Goal: Transaction & Acquisition: Subscribe to service/newsletter

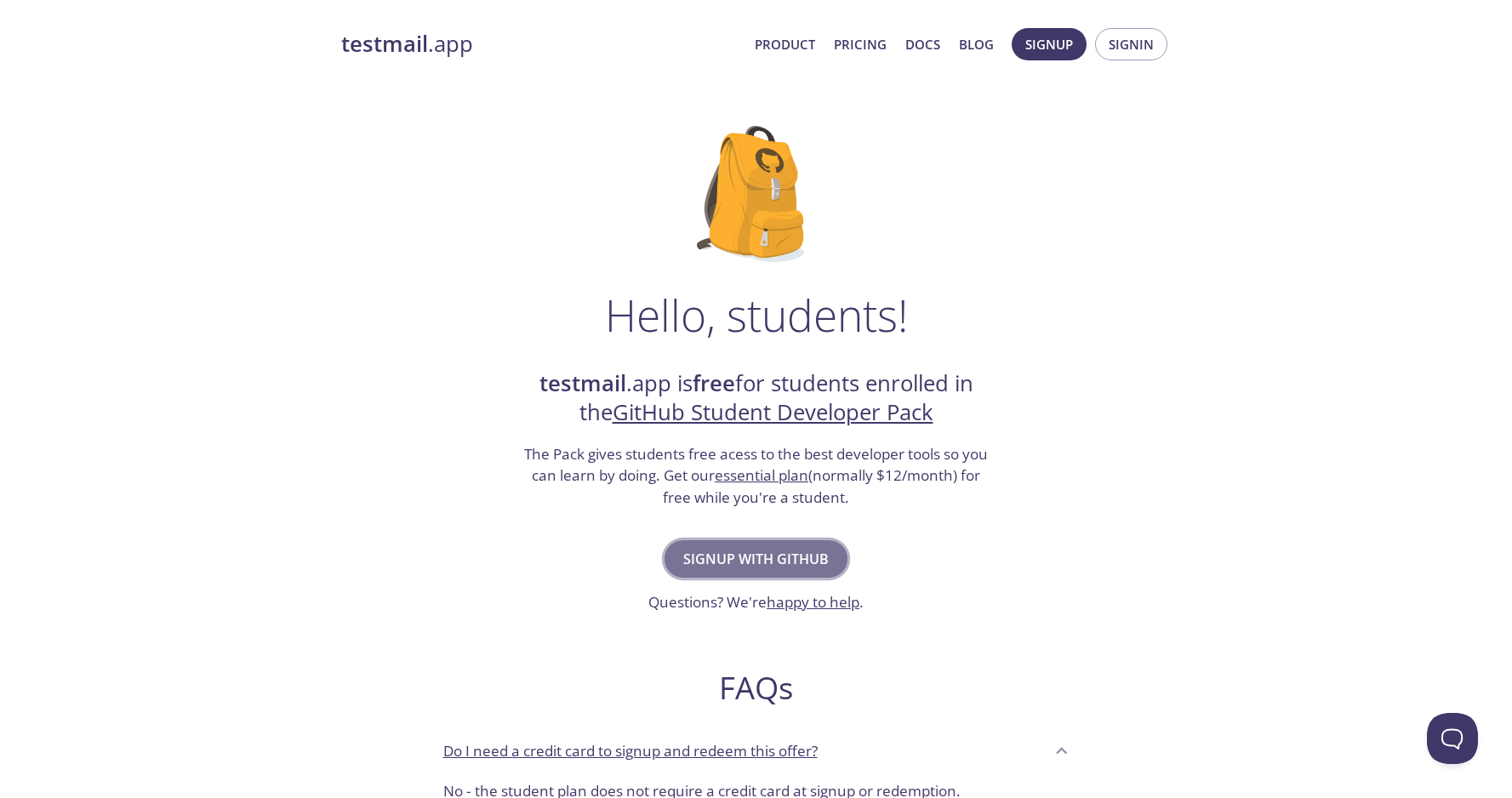
click at [749, 552] on span "Signup with GitHub" at bounding box center [756, 559] width 146 height 24
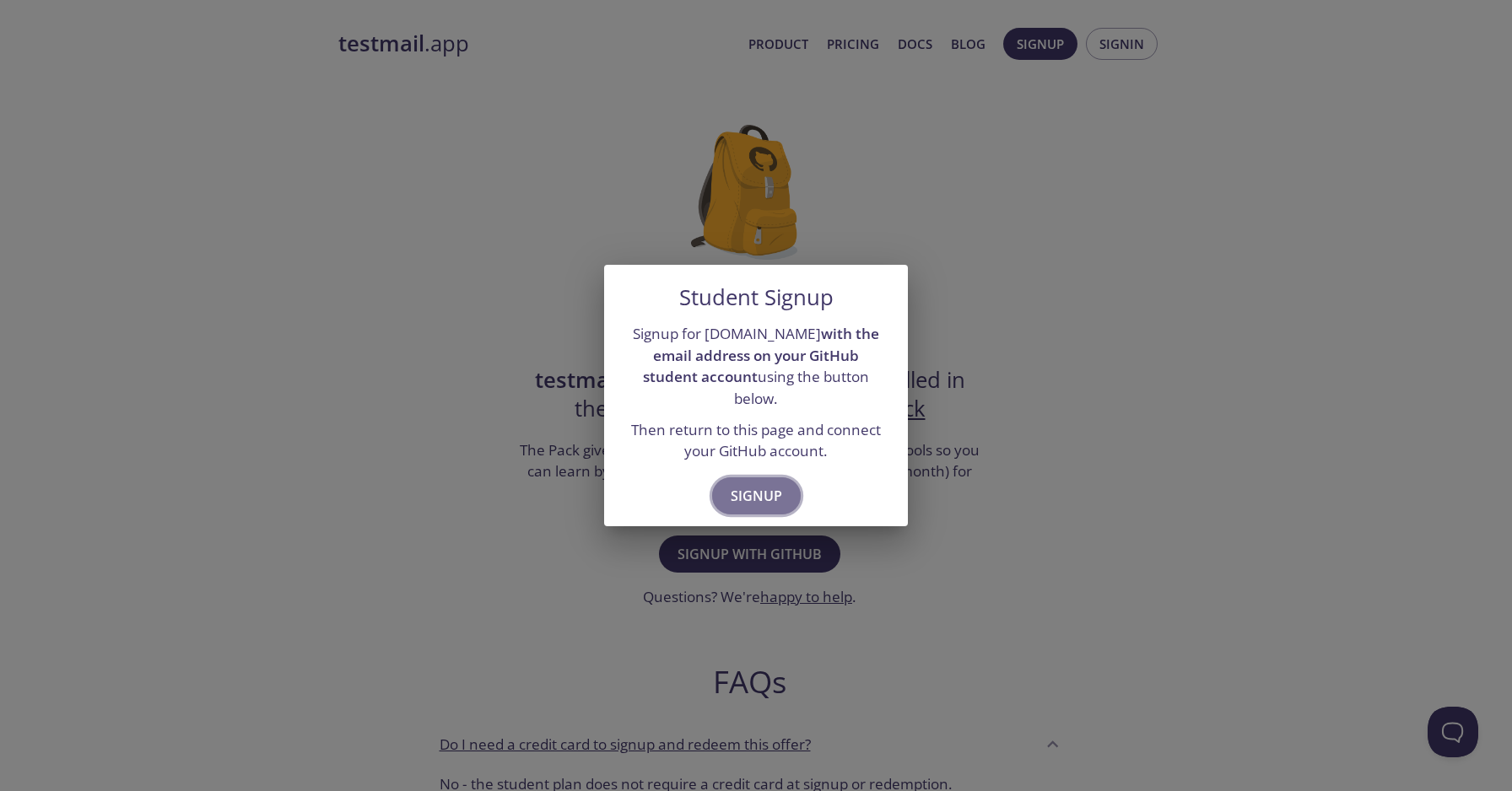
click at [744, 490] on span "Signup" at bounding box center [756, 496] width 51 height 24
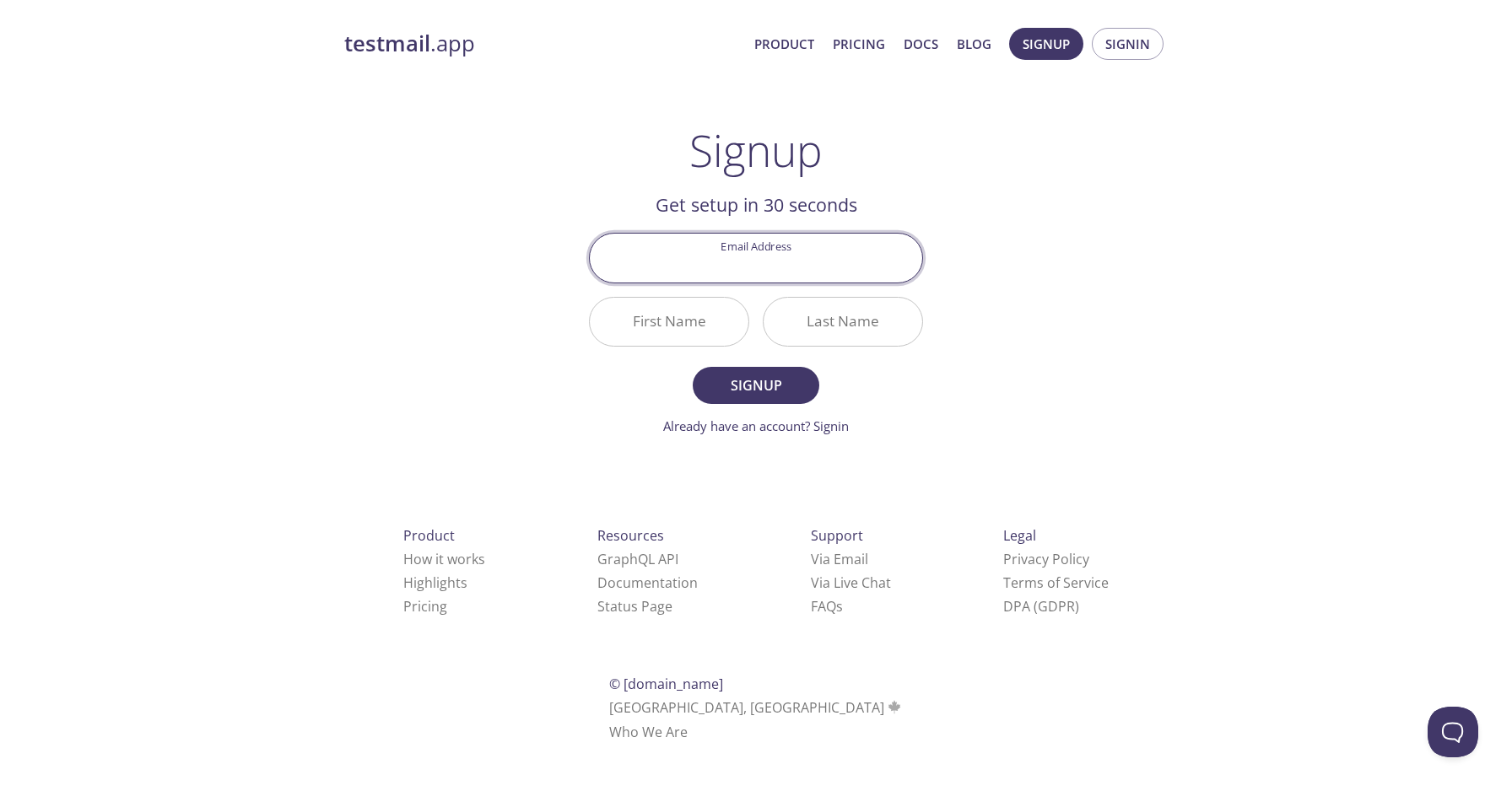
click at [754, 270] on input "Email Address" at bounding box center [756, 258] width 333 height 48
type input "[EMAIL_ADDRESS][DOMAIN_NAME]"
click at [711, 323] on input "First Name" at bounding box center [670, 322] width 159 height 48
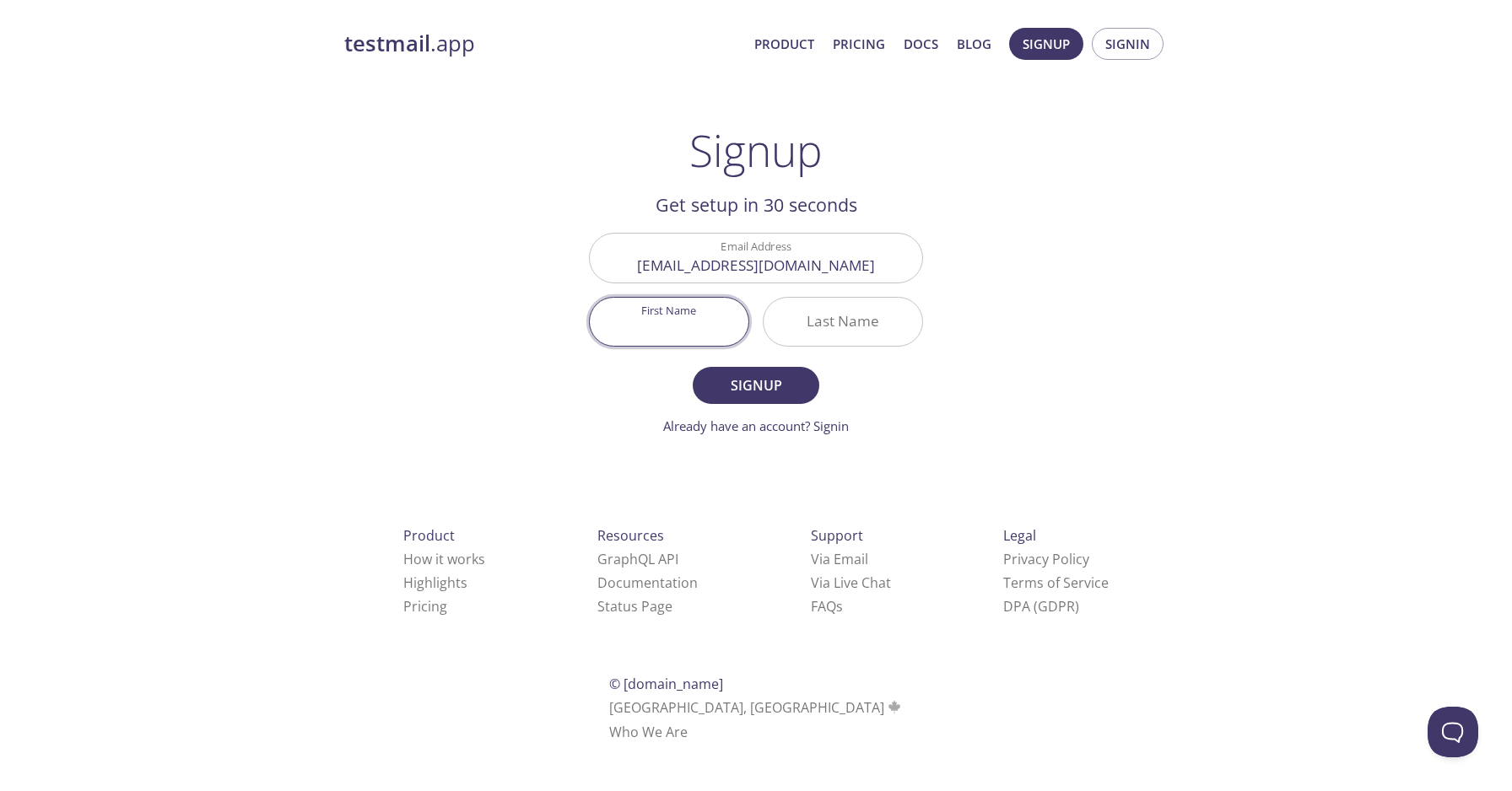
paste input "[PERSON_NAME]"
click at [689, 320] on input "[PERSON_NAME]" at bounding box center [670, 322] width 159 height 48
type input "AYYOUB"
click at [849, 319] on input "Last Name" at bounding box center [843, 322] width 159 height 48
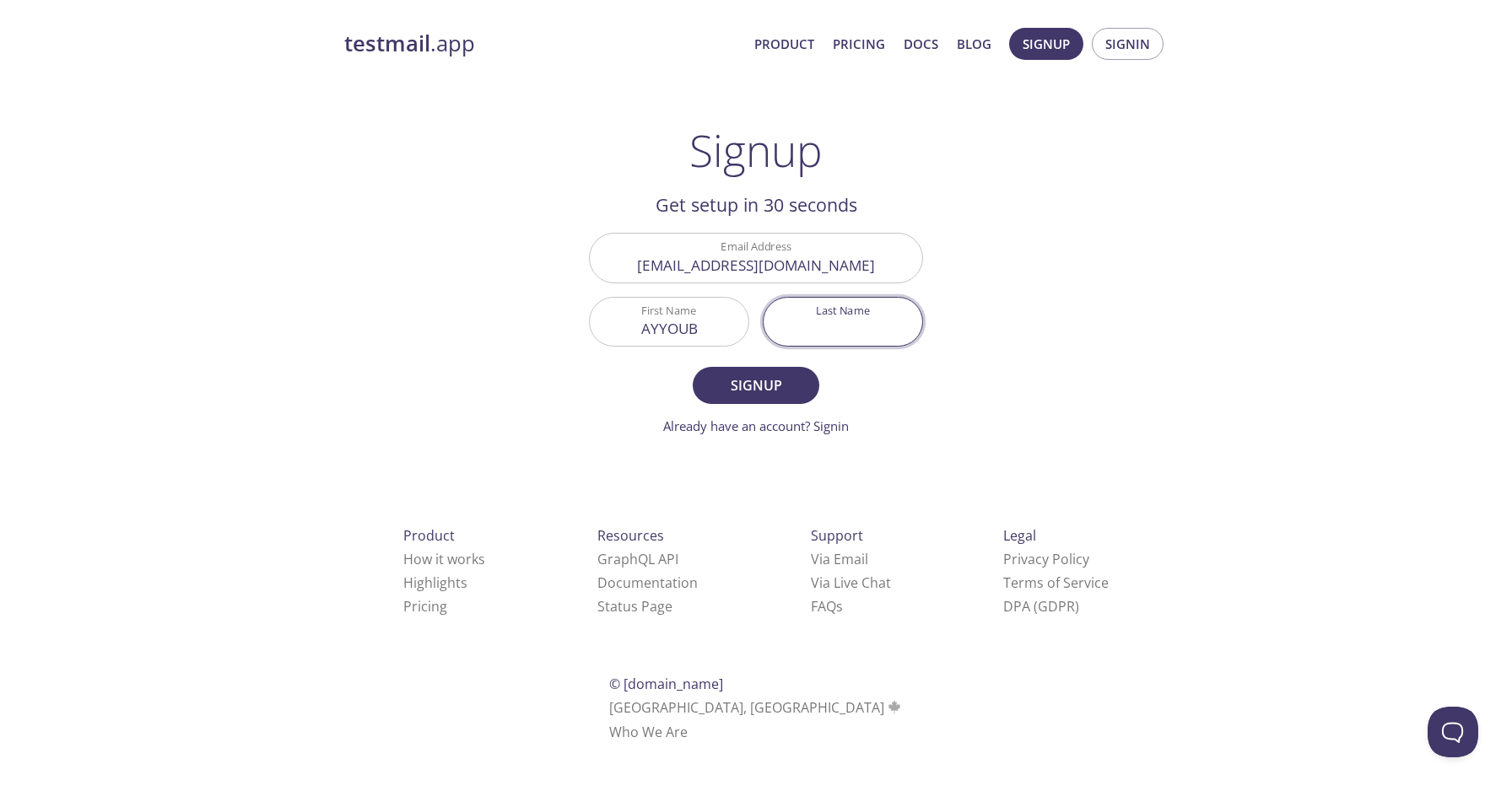
paste input "[DEMOGRAPHIC_DATA]"
type input "[DEMOGRAPHIC_DATA]"
click at [526, 378] on div "testmail .app Product Pricing Docs Blog Signup Signin Signup Get setup in 30 se…" at bounding box center [756, 404] width 864 height 775
click at [761, 376] on span "Signup" at bounding box center [756, 385] width 90 height 24
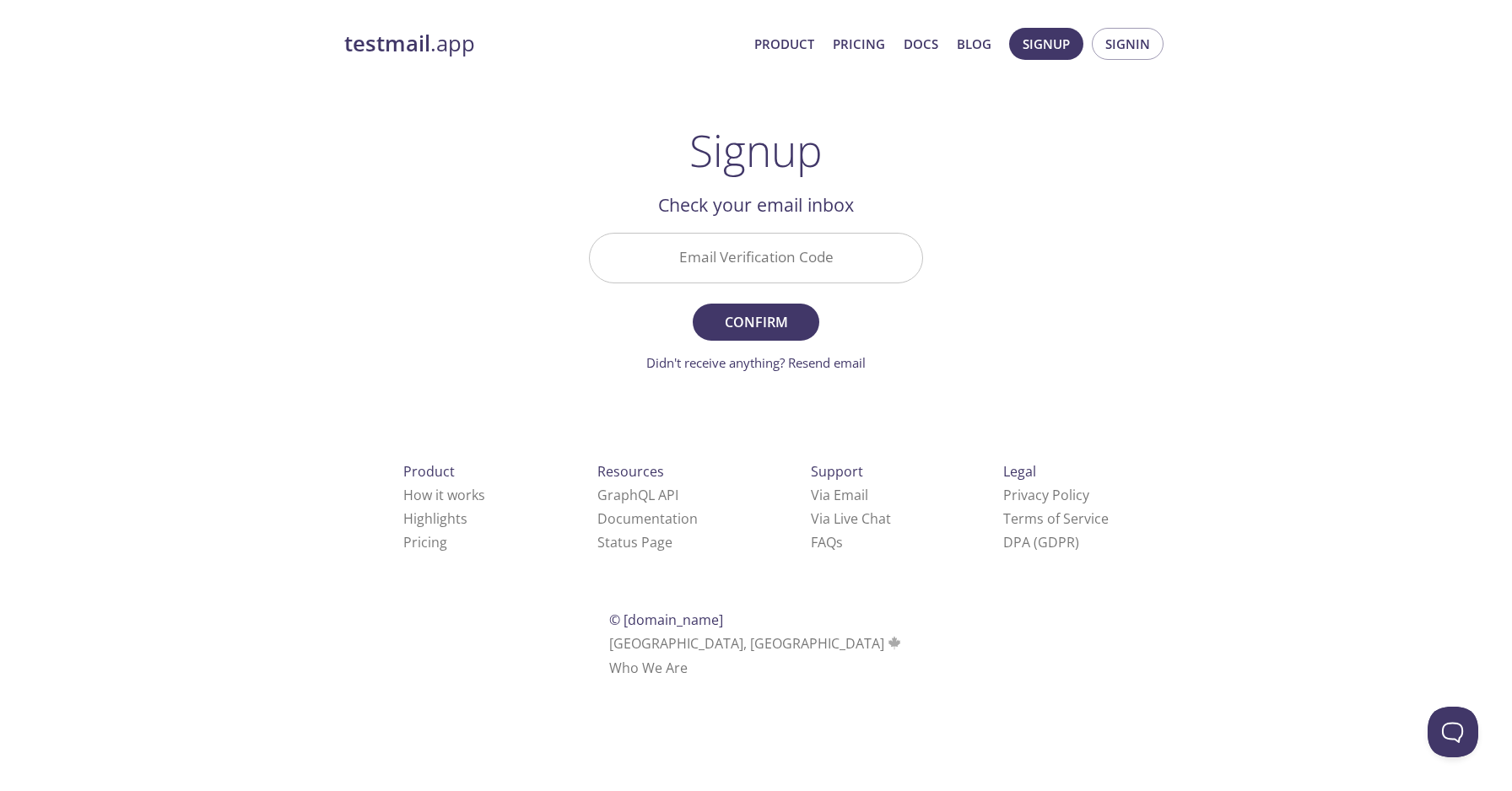
click at [777, 246] on input "Email Verification Code" at bounding box center [756, 258] width 333 height 48
type input "k3jcn86"
click at [760, 323] on span "Confirm" at bounding box center [756, 322] width 90 height 24
